Goal: Information Seeking & Learning: Learn about a topic

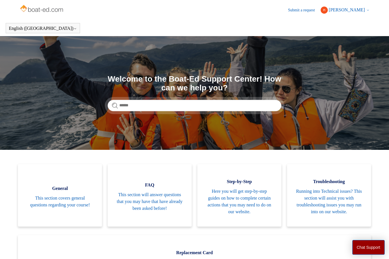
click at [348, 98] on section "Search Welcome to the Boat-Ed Support Center! How can we help you?" at bounding box center [194, 93] width 389 height 114
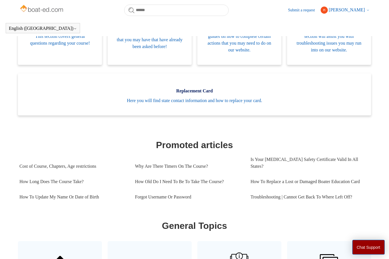
scroll to position [147, 0]
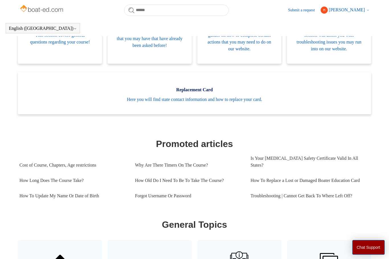
click at [24, 178] on link "How Long Does The Course Take?" at bounding box center [72, 180] width 107 height 15
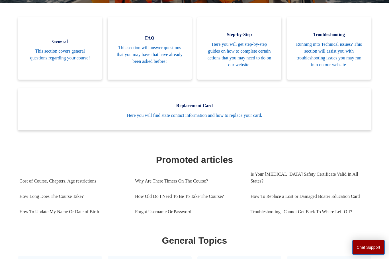
scroll to position [166, 0]
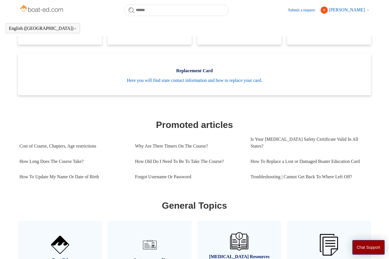
click at [313, 13] on link "Submit a request" at bounding box center [304, 10] width 32 height 6
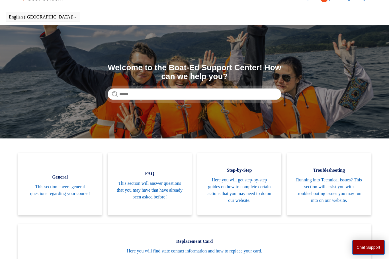
scroll to position [0, 0]
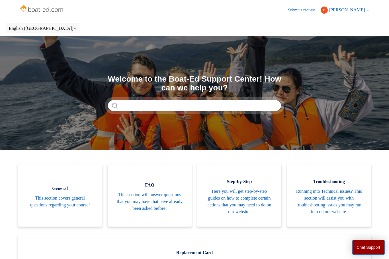
click at [130, 107] on input "Search" at bounding box center [194, 105] width 173 height 11
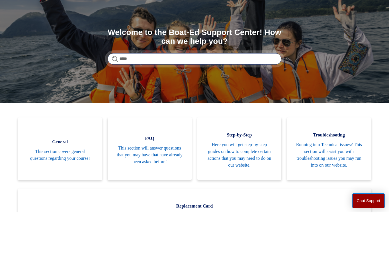
type input "******"
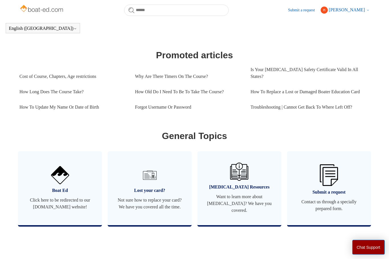
scroll to position [237, 0]
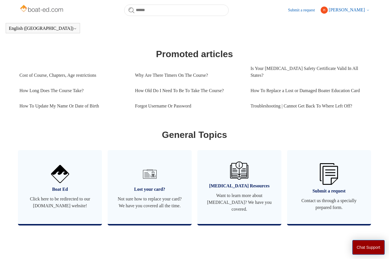
click at [78, 197] on span "Click here to be redirected to our [DOMAIN_NAME] website!" at bounding box center [59, 203] width 67 height 14
